Goal: Check status: Check status

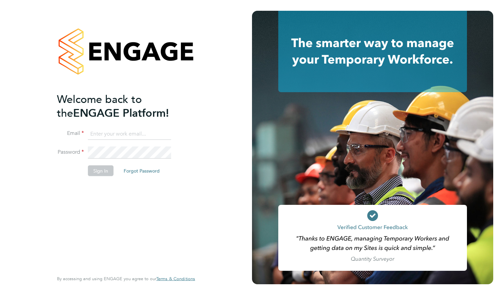
type input "[EMAIL_ADDRESS][DOMAIN_NAME]"
click at [98, 171] on button "Sign In" at bounding box center [101, 170] width 26 height 11
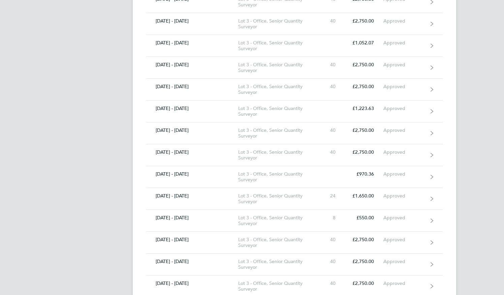
scroll to position [2516, 0]
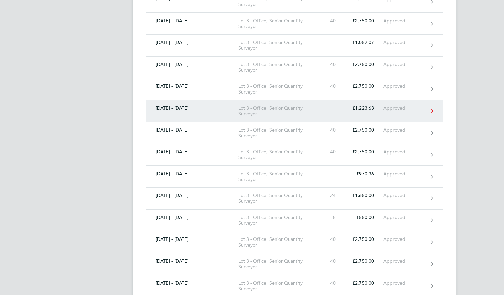
click at [409, 105] on div "Approved" at bounding box center [403, 108] width 41 height 6
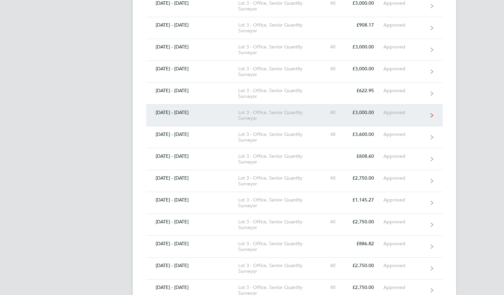
scroll to position [388, 0]
